Goal: Task Accomplishment & Management: Use online tool/utility

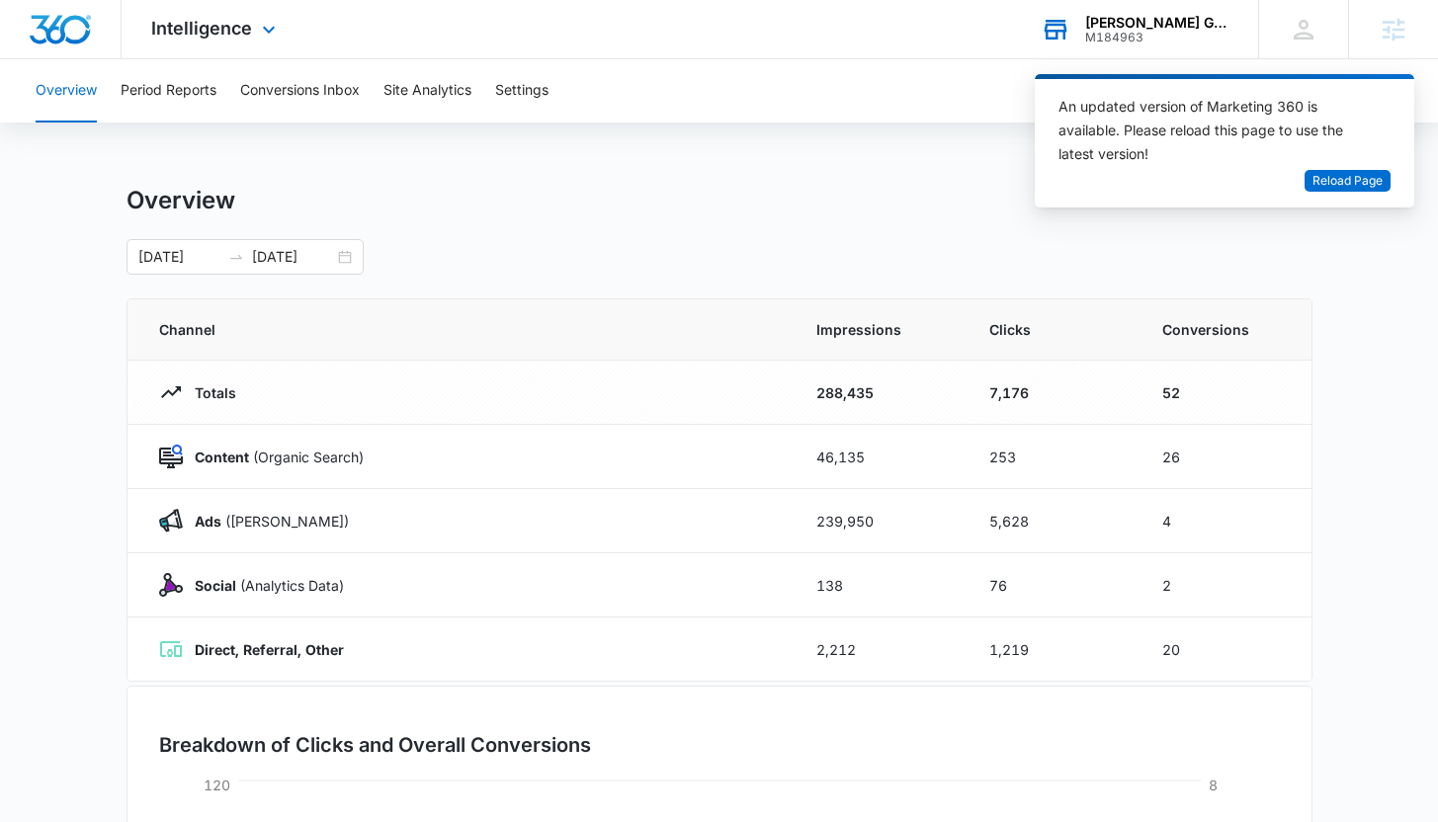
click at [1130, 24] on div "[PERSON_NAME] Garage Doors Installation And Service LLC" at bounding box center [1157, 23] width 144 height 16
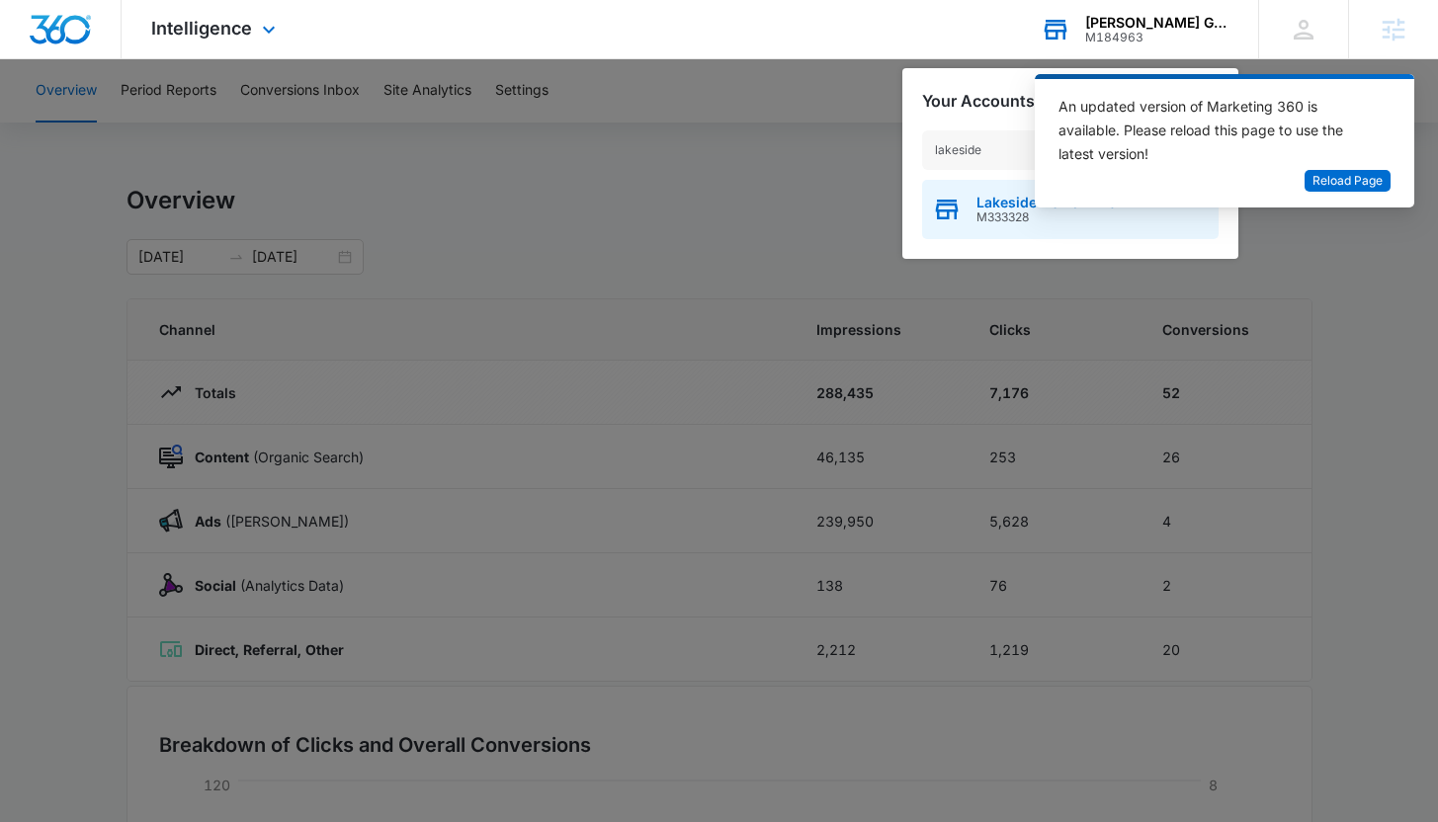
type input "lakeside"
click at [1017, 214] on span "M333328" at bounding box center [1046, 217] width 140 height 14
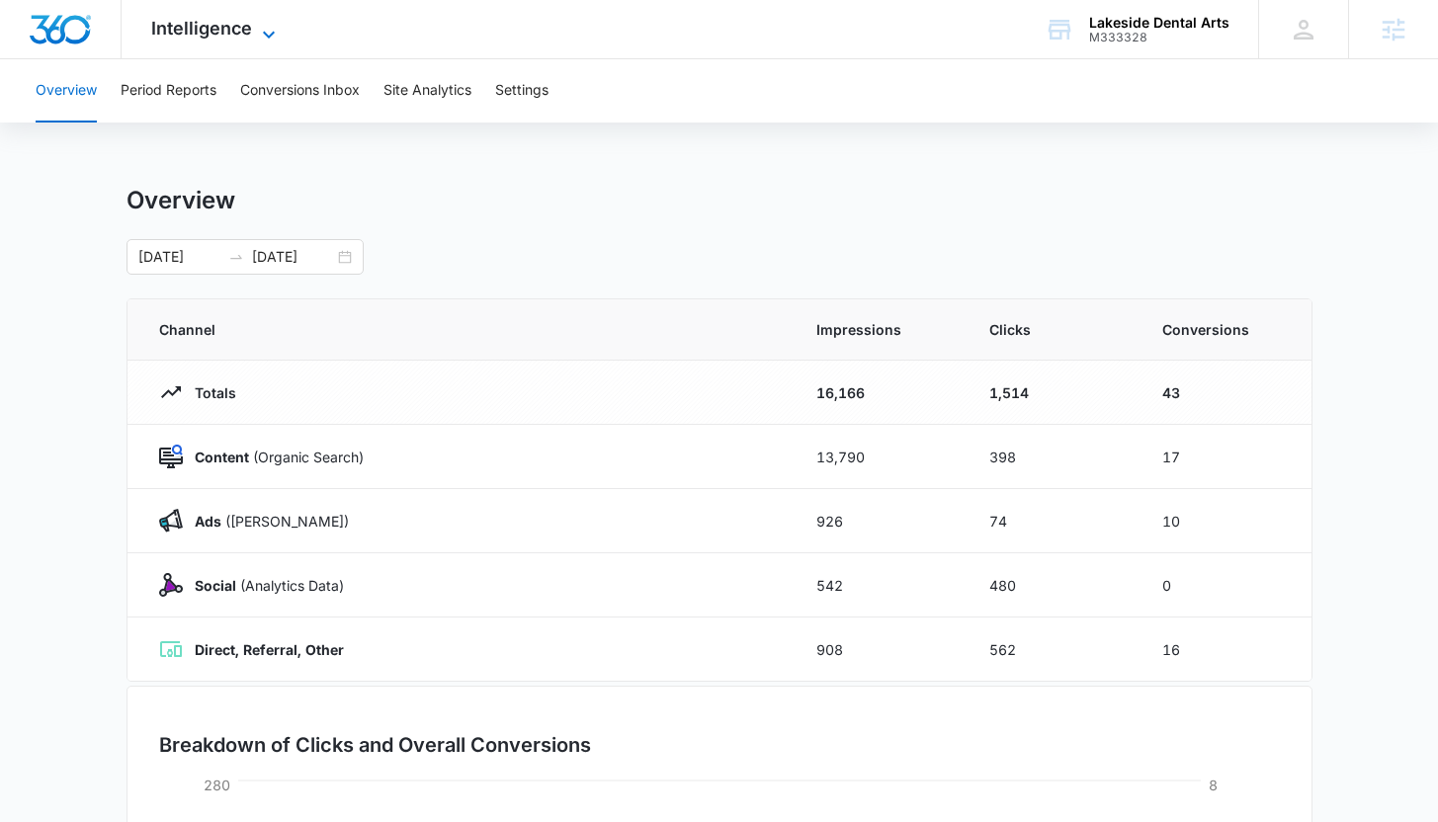
click at [206, 33] on span "Intelligence" at bounding box center [201, 28] width 101 height 21
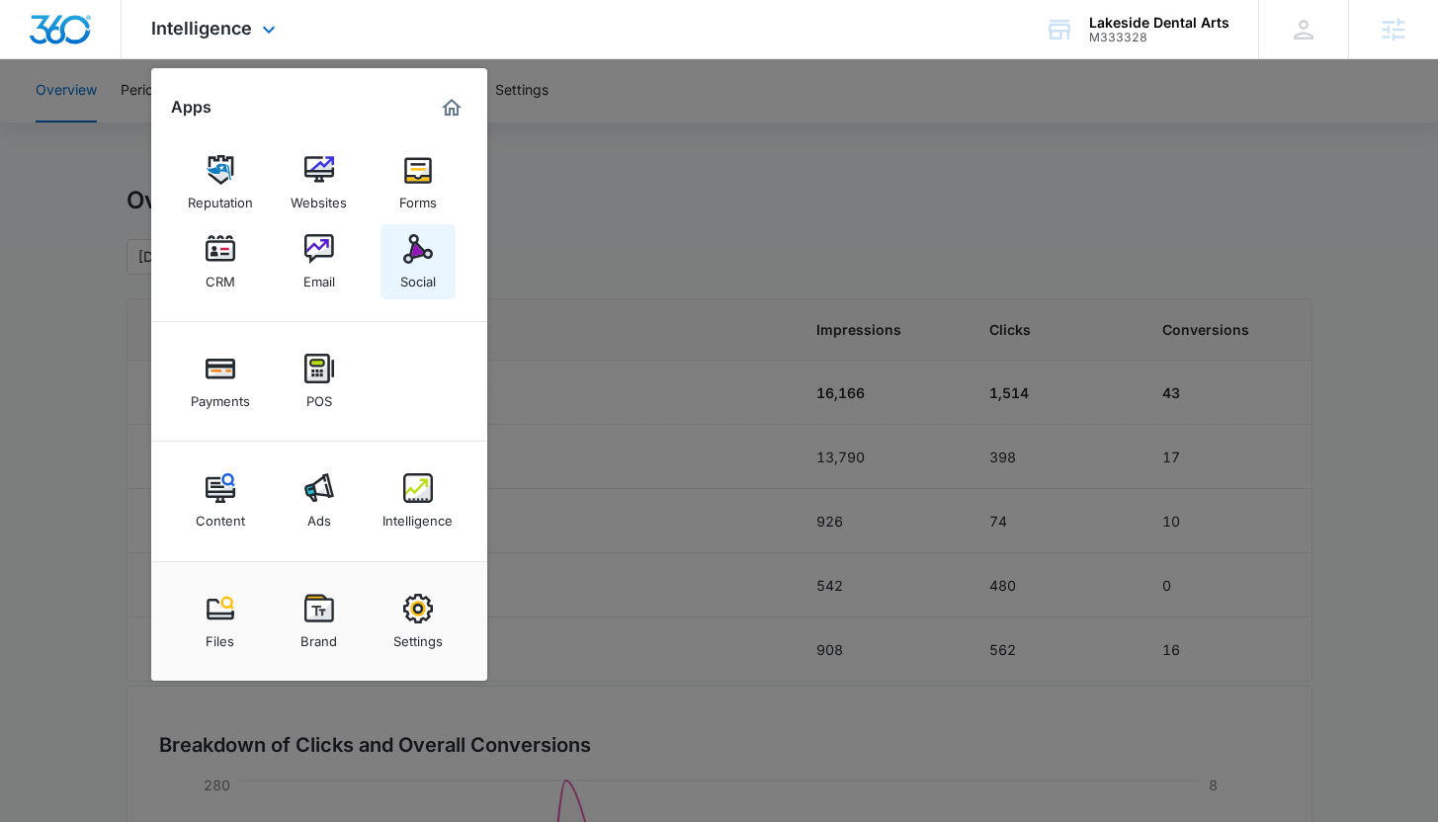
click at [419, 255] on img at bounding box center [418, 249] width 30 height 30
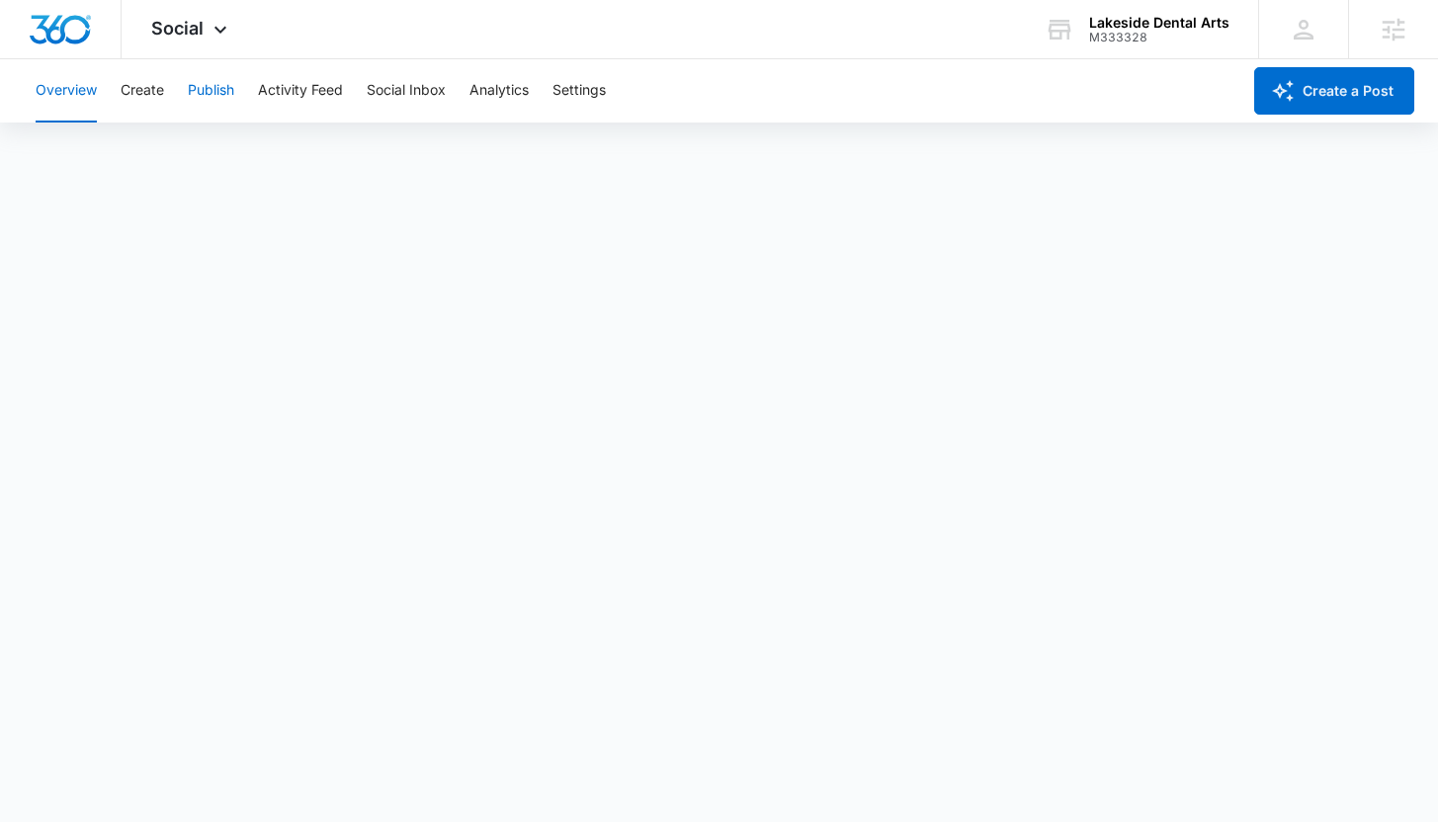
click at [208, 94] on button "Publish" at bounding box center [211, 90] width 46 height 63
click at [153, 146] on button "Schedules" at bounding box center [151, 151] width 67 height 55
click at [153, 91] on button "Create" at bounding box center [142, 90] width 43 height 63
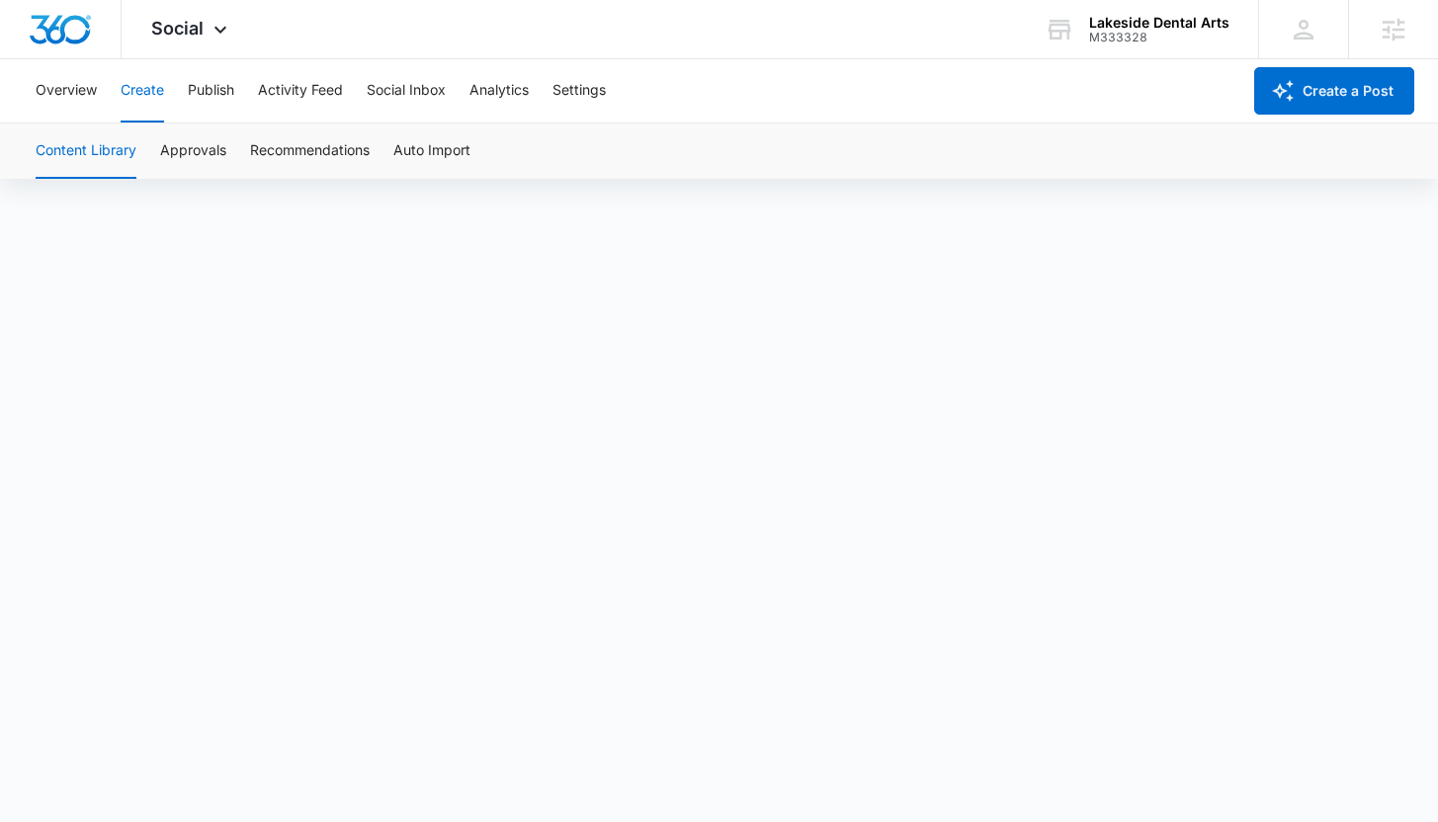
click at [186, 101] on div "Overview Create Publish Activity Feed Social Inbox Analytics Settings" at bounding box center [632, 90] width 1216 height 63
click at [205, 96] on button "Publish" at bounding box center [211, 90] width 46 height 63
